Goal: Task Accomplishment & Management: Use online tool/utility

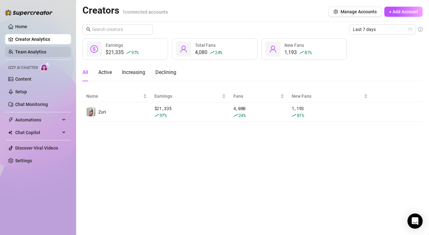
click at [30, 51] on link "Team Analytics" at bounding box center [30, 51] width 31 height 5
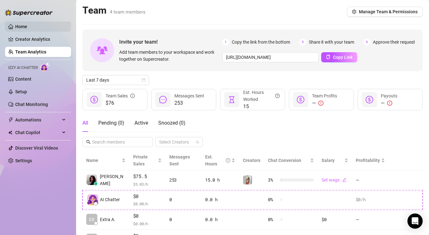
click at [27, 26] on link "Home" at bounding box center [21, 26] width 12 height 5
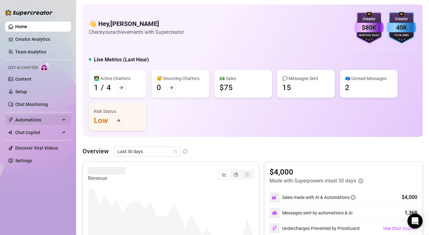
click at [25, 120] on span "Automations" at bounding box center [37, 120] width 45 height 10
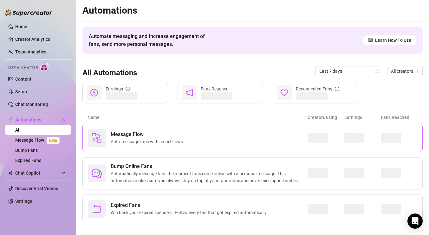
click at [182, 136] on span "Message Flow" at bounding box center [149, 135] width 76 height 8
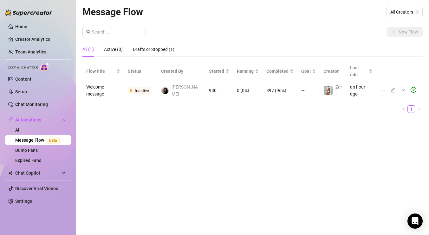
click at [413, 87] on icon "play-circle" at bounding box center [413, 90] width 6 height 6
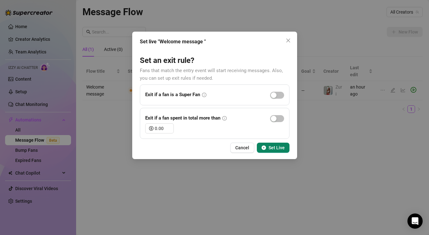
click at [284, 150] on button "Set Live" at bounding box center [273, 148] width 33 height 10
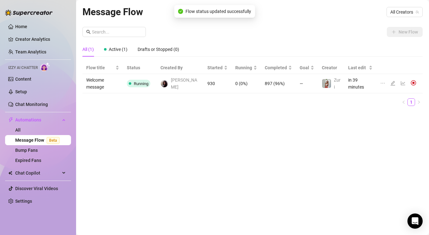
click at [379, 81] on td at bounding box center [399, 83] width 46 height 19
click at [381, 81] on icon "ellipsis" at bounding box center [382, 83] width 5 height 5
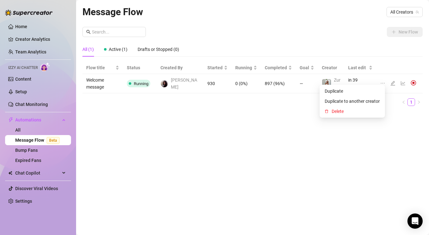
click at [257, 125] on div "Message Flow All Creators New Flow All (1) Active (1) Drafts or Stopped (0) Flo…" at bounding box center [252, 110] width 340 height 212
click at [241, 89] on td "0 (0%)" at bounding box center [245, 83] width 29 height 19
click at [115, 80] on td "Welcome message" at bounding box center [102, 83] width 41 height 19
click at [393, 81] on icon "edit" at bounding box center [392, 83] width 4 height 4
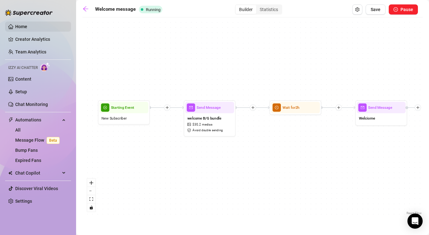
click at [17, 26] on link "Home" at bounding box center [21, 26] width 12 height 5
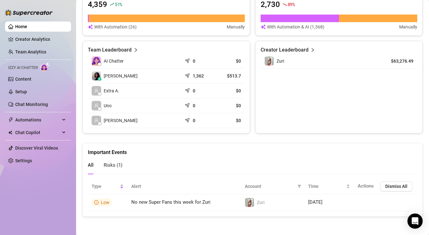
scroll to position [283, 0]
